Goal: Information Seeking & Learning: Find specific fact

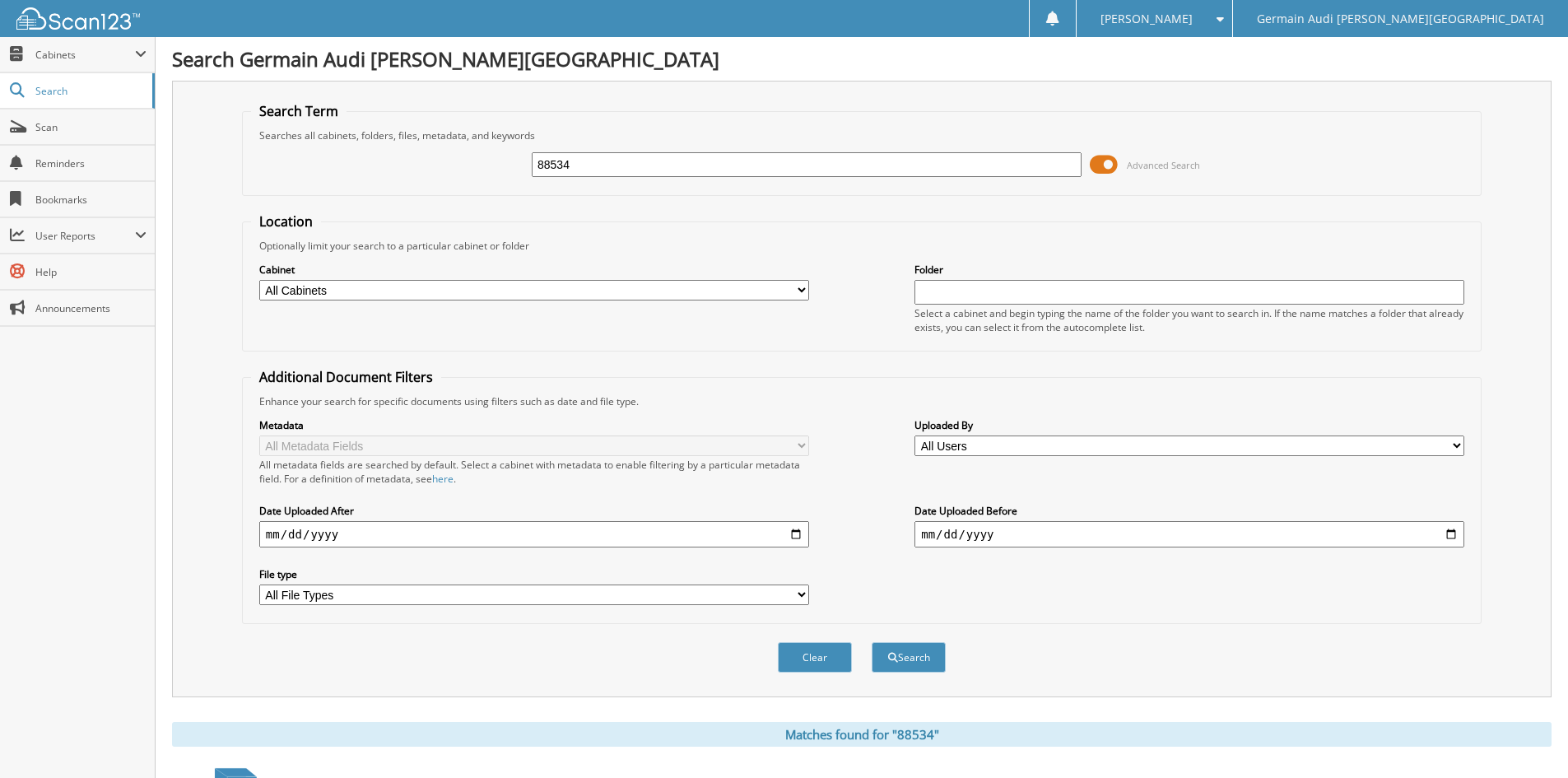
click at [599, 167] on input "88534" at bounding box center [807, 164] width 550 height 25
type input "8"
type input "88922"
click at [920, 658] on button "Search" at bounding box center [908, 657] width 74 height 31
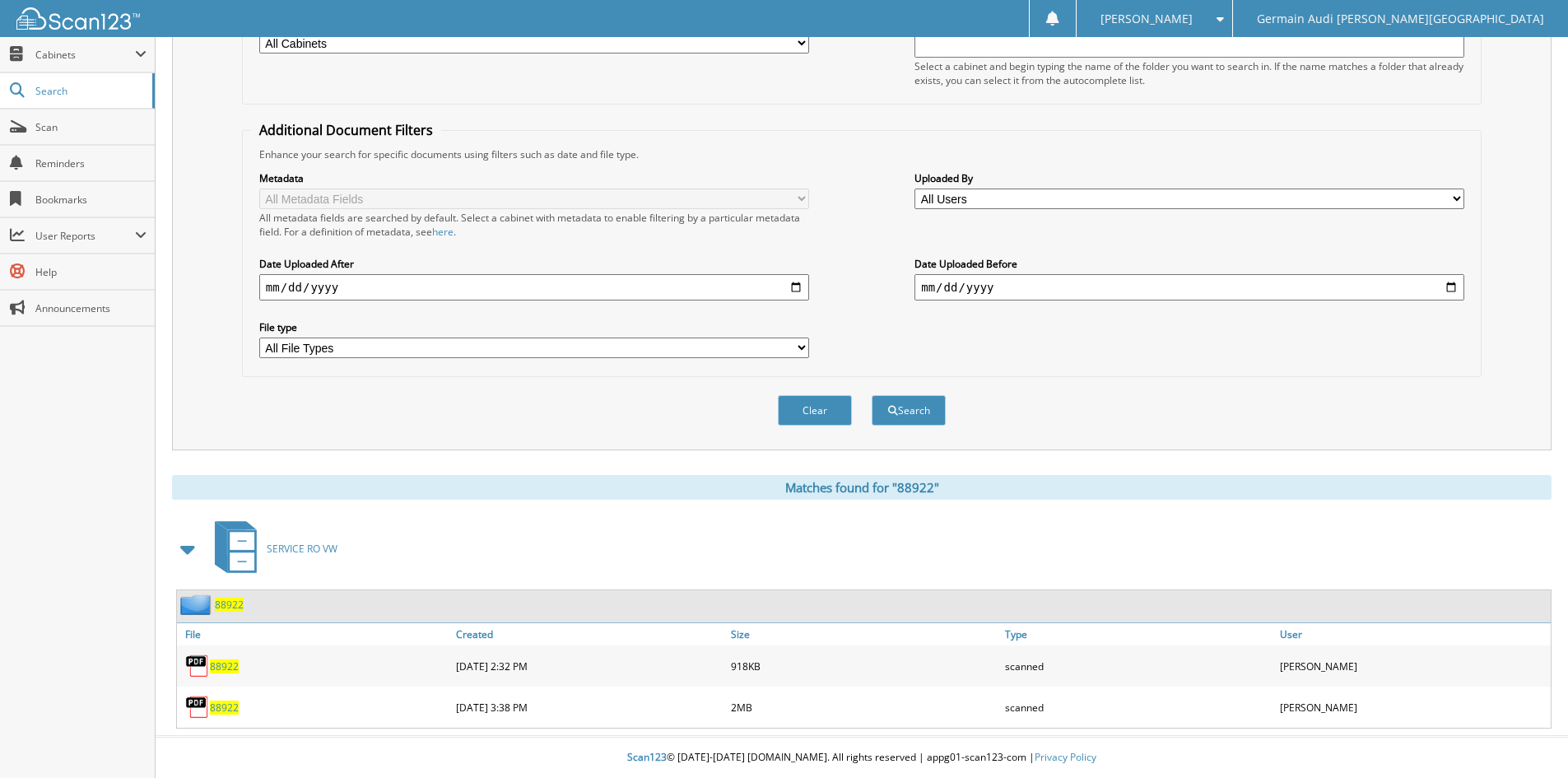
scroll to position [248, 0]
click at [229, 707] on span "88922" at bounding box center [224, 707] width 29 height 14
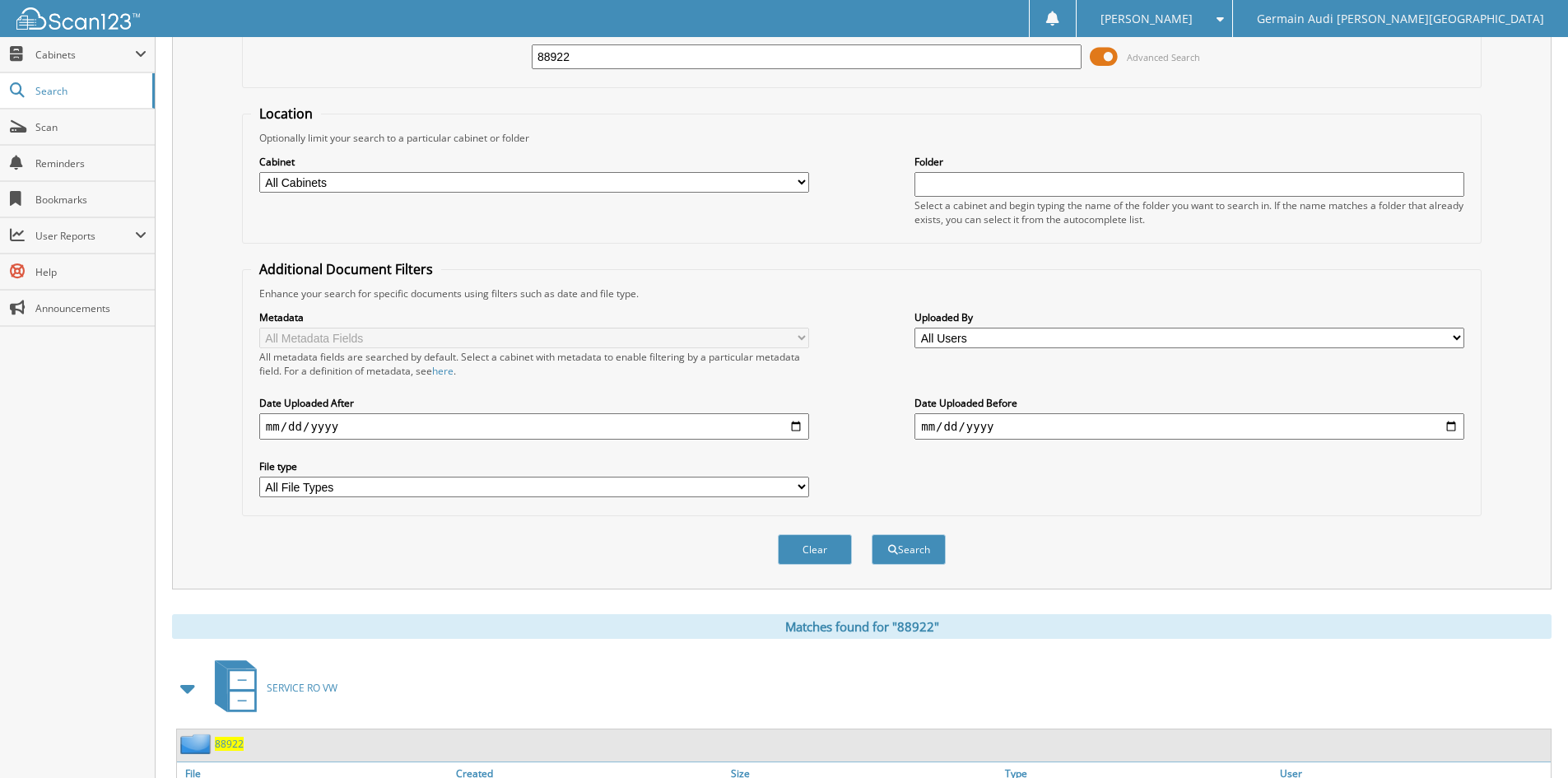
scroll to position [0, 0]
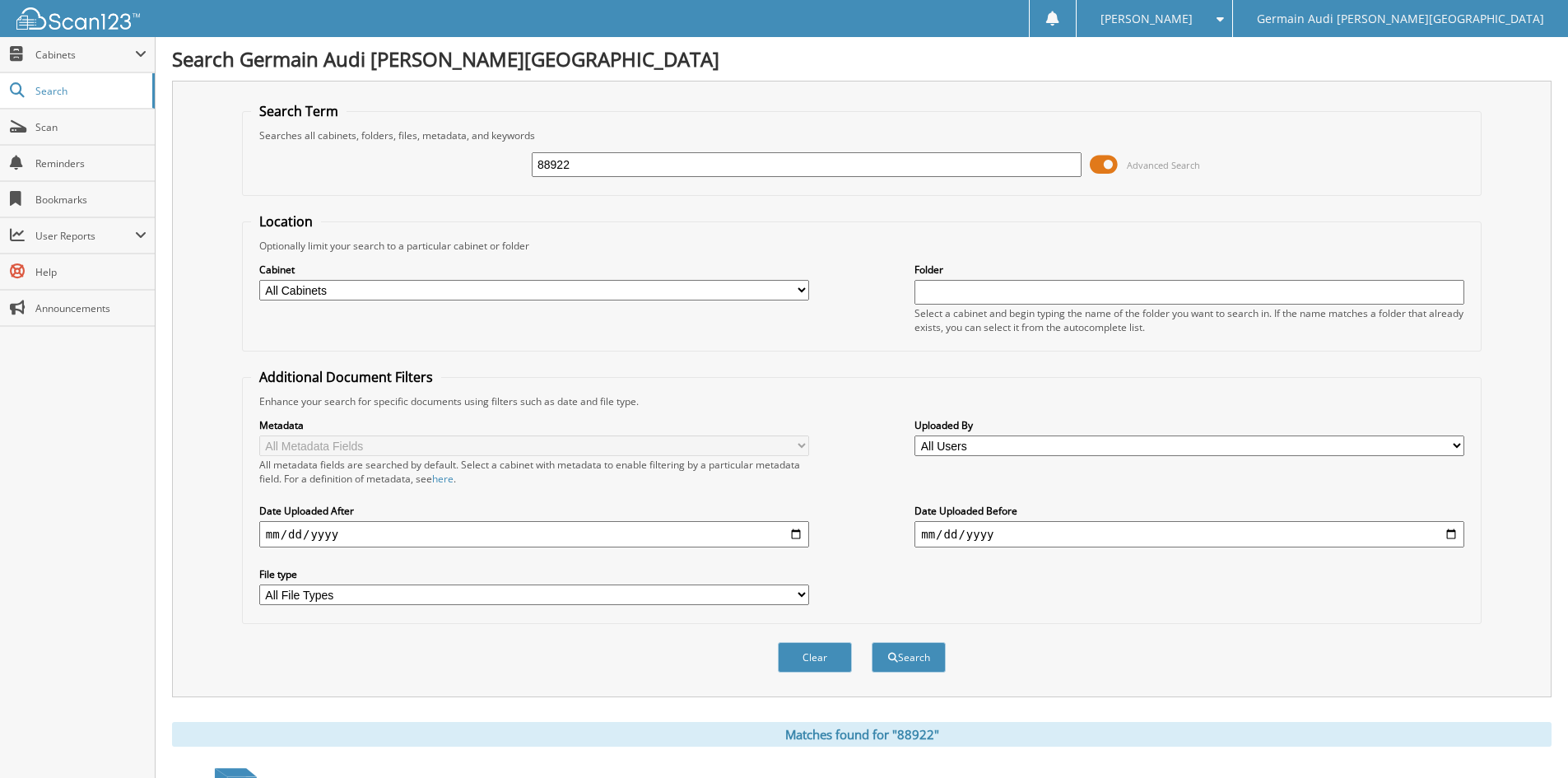
click at [582, 155] on input "88922" at bounding box center [807, 164] width 550 height 25
type input "88413"
click at [872, 642] on button "Search" at bounding box center [908, 657] width 74 height 31
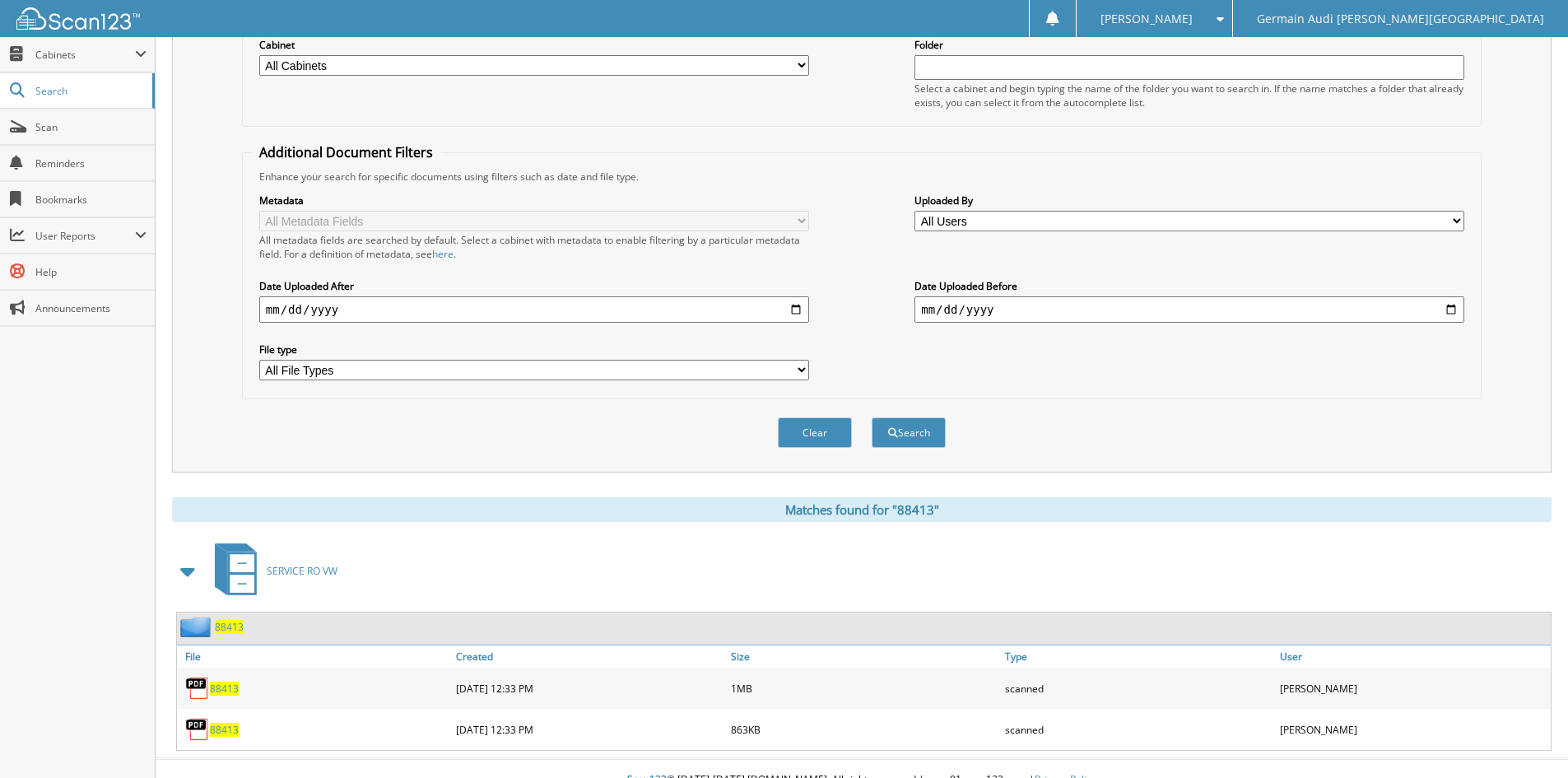
scroll to position [248, 0]
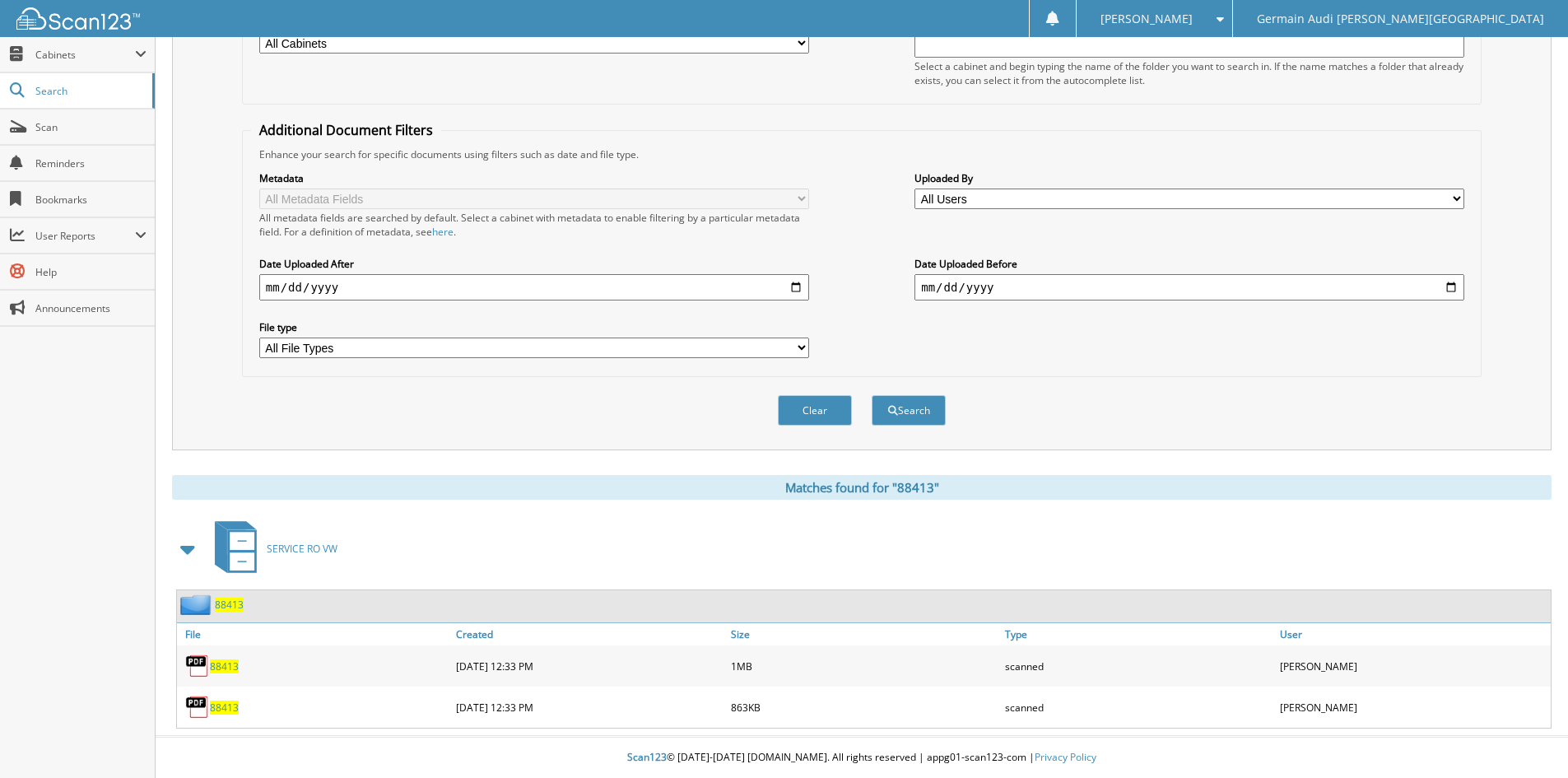
click at [217, 712] on span "88413" at bounding box center [224, 707] width 29 height 14
